Goal: Task Accomplishment & Management: Use online tool/utility

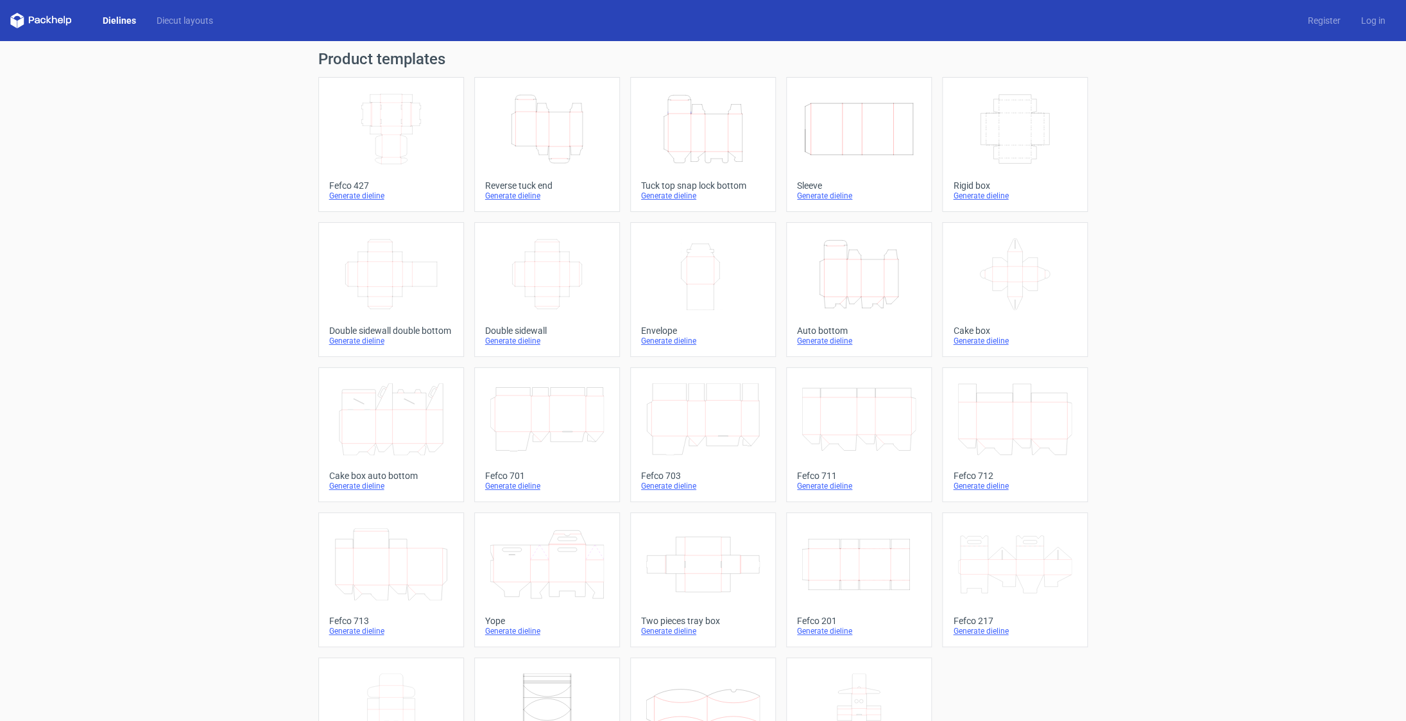
click at [585, 128] on icon "Height Depth Width" at bounding box center [547, 129] width 114 height 72
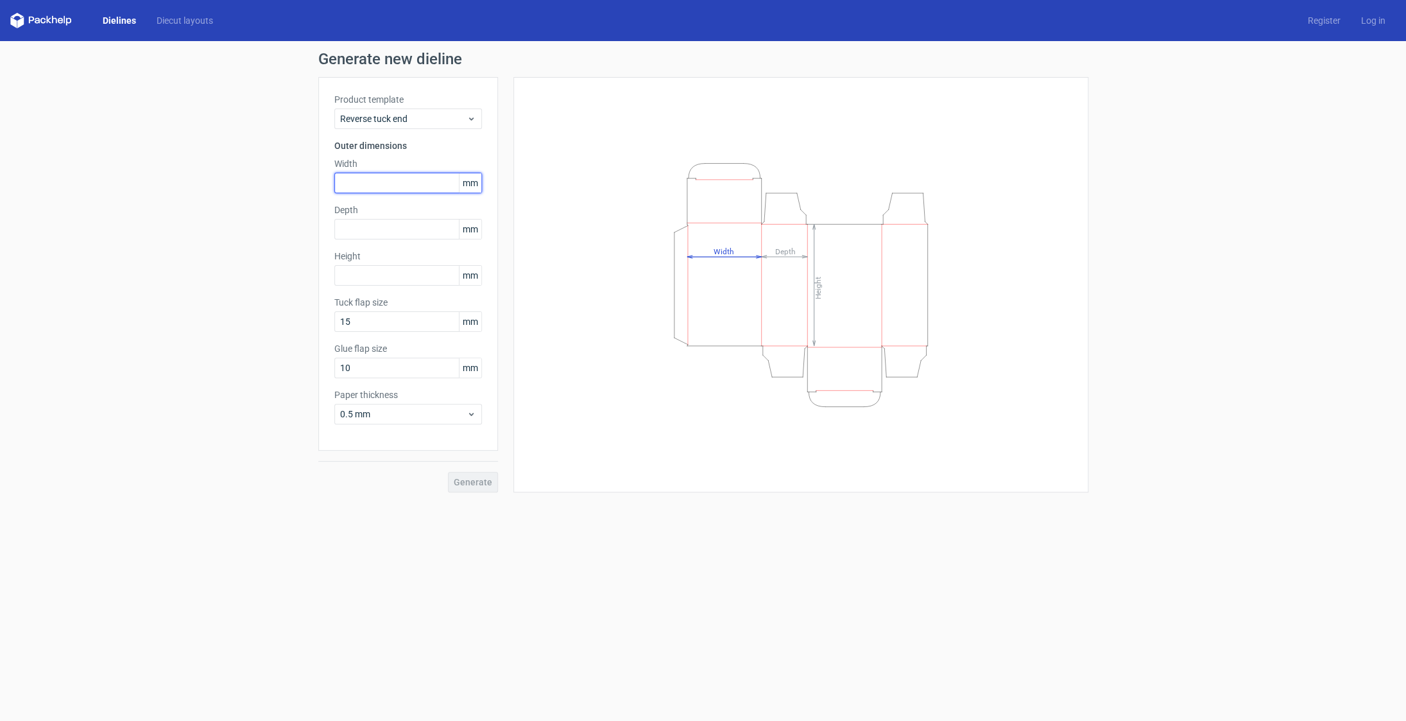
click at [403, 185] on input "text" at bounding box center [408, 183] width 148 height 21
type input "100"
click at [388, 230] on input "text" at bounding box center [408, 229] width 148 height 21
type input "40"
click at [388, 282] on input "text" at bounding box center [408, 275] width 148 height 21
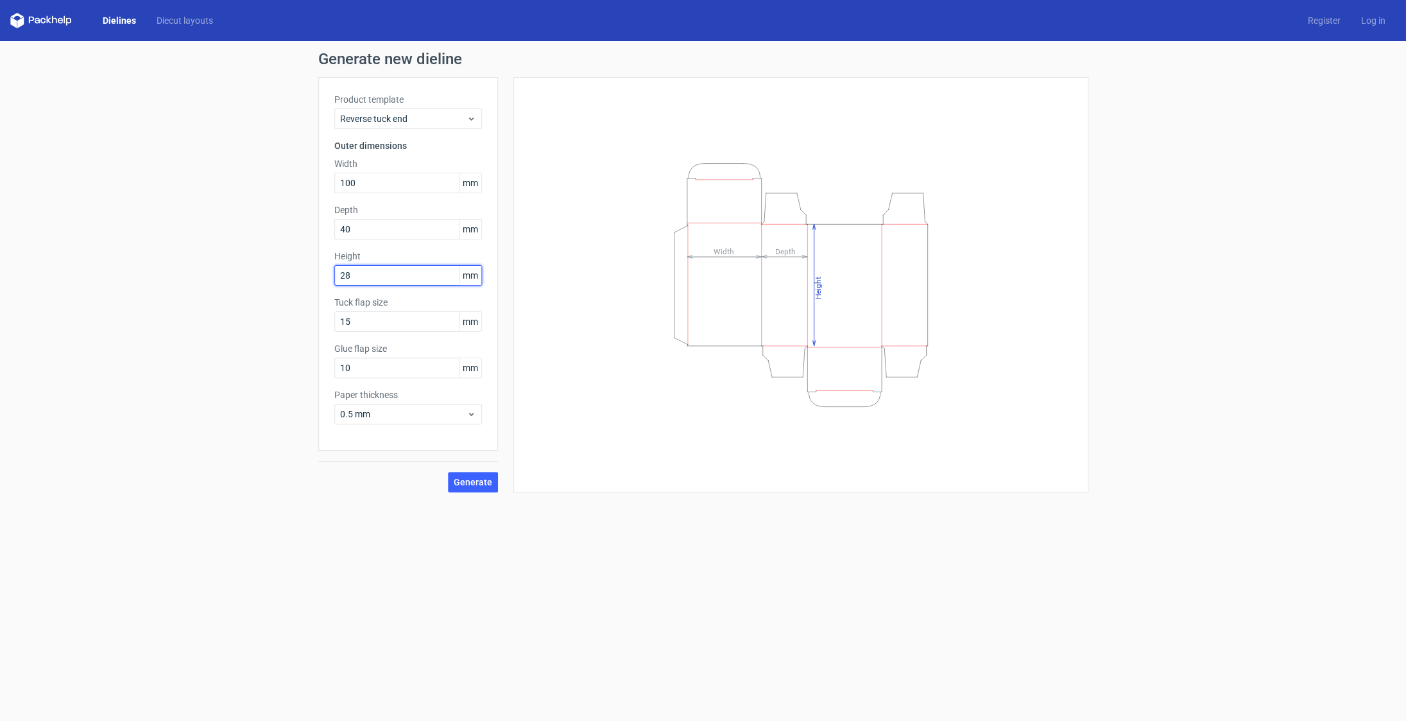
type input "280"
drag, startPoint x: 438, startPoint y: 369, endPoint x: 300, endPoint y: 371, distance: 137.3
click at [334, 371] on input "10" at bounding box center [408, 367] width 148 height 21
type input "15"
click at [395, 413] on span "0.5 mm" at bounding box center [403, 414] width 126 height 13
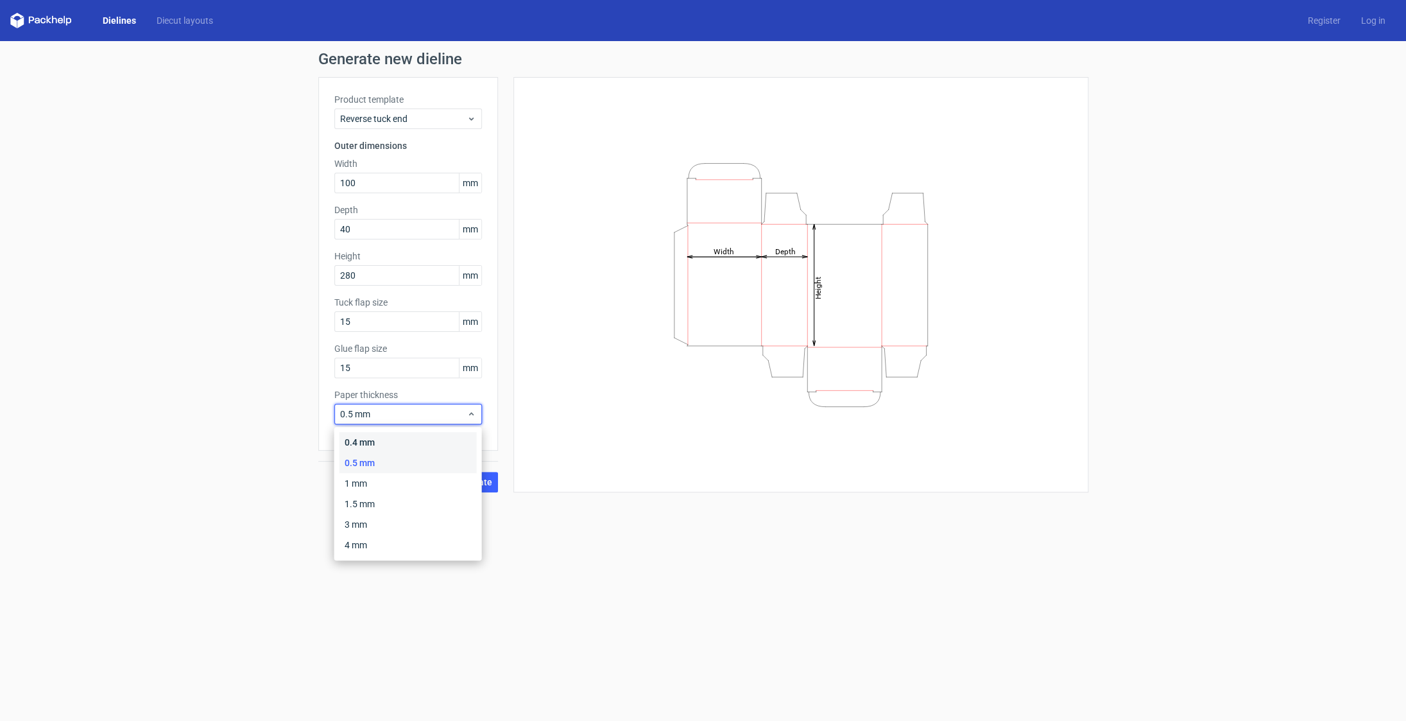
click at [388, 442] on div "0.4 mm" at bounding box center [407, 442] width 137 height 21
drag, startPoint x: 470, startPoint y: 482, endPoint x: 500, endPoint y: 492, distance: 31.7
click at [470, 482] on span "Generate" at bounding box center [473, 481] width 39 height 9
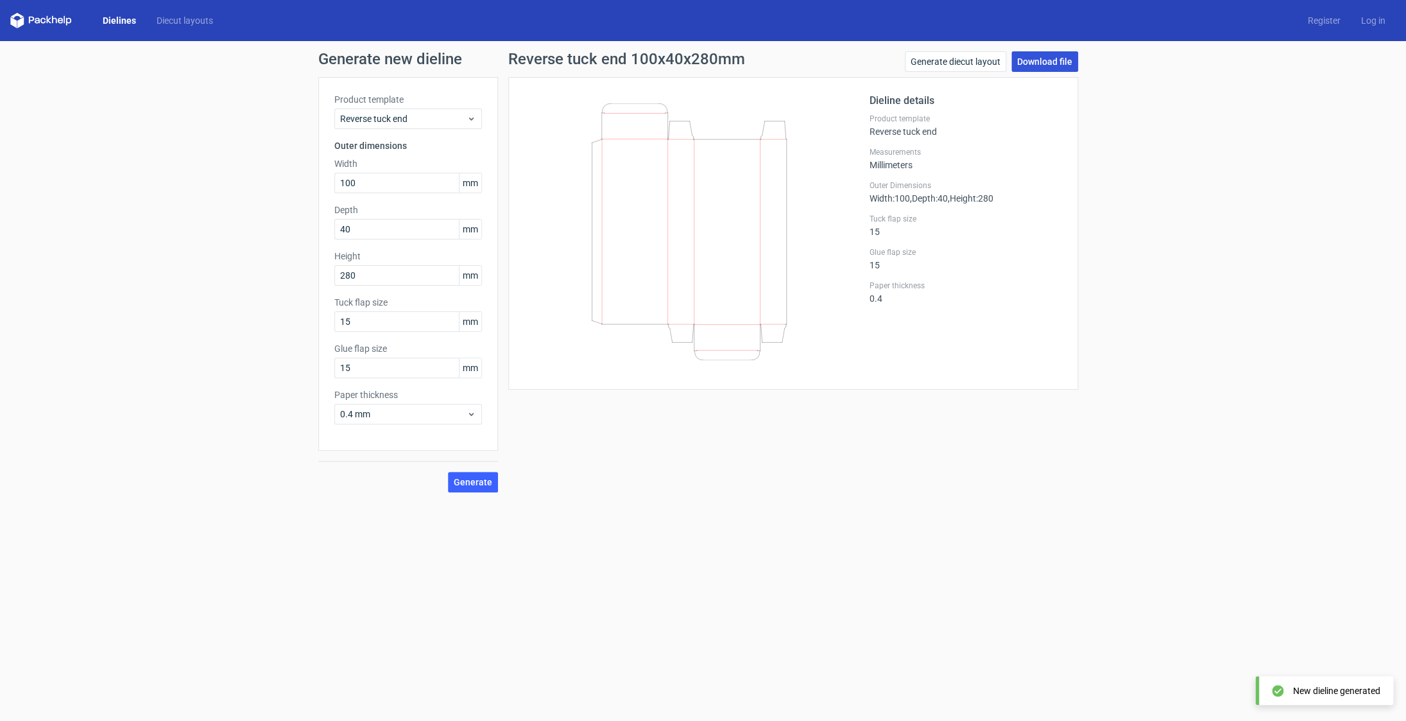
click at [1047, 67] on link "Download file" at bounding box center [1044, 61] width 67 height 21
